Goal: Connect with others

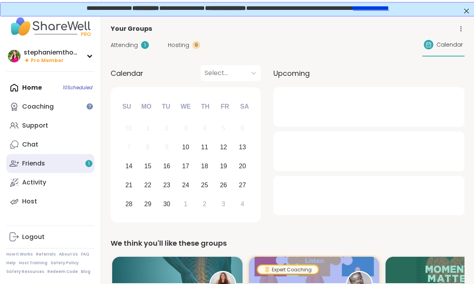
click at [82, 165] on link "Friends 1" at bounding box center [50, 163] width 88 height 19
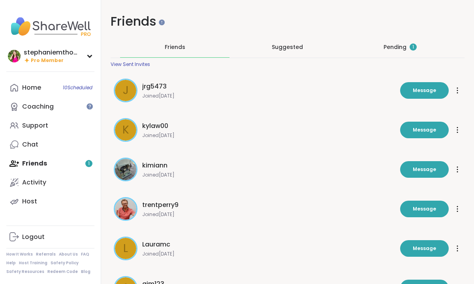
click at [386, 45] on div "Pending 1" at bounding box center [399, 47] width 33 height 8
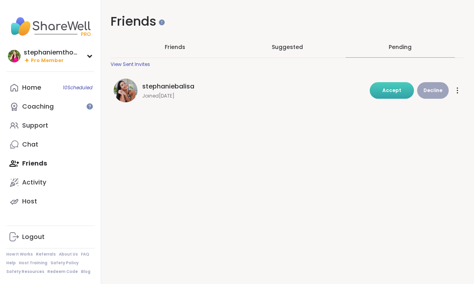
click at [392, 89] on span "Accept" at bounding box center [391, 90] width 19 height 7
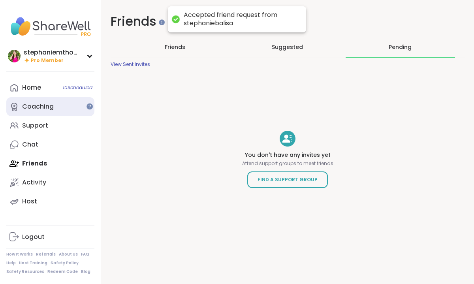
click at [38, 112] on link "Coaching" at bounding box center [50, 106] width 88 height 19
